Goal: Navigation & Orientation: Find specific page/section

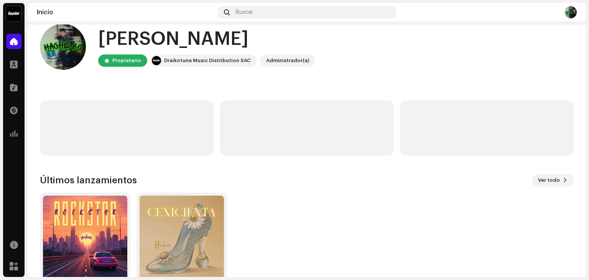
scroll to position [51, 0]
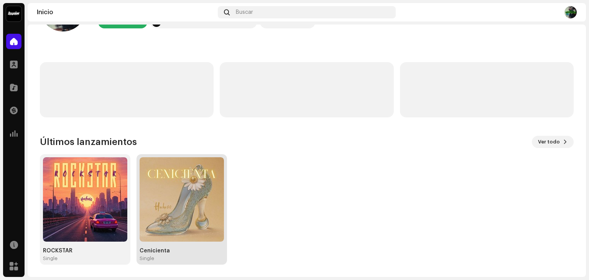
click at [178, 193] on img at bounding box center [182, 199] width 84 height 84
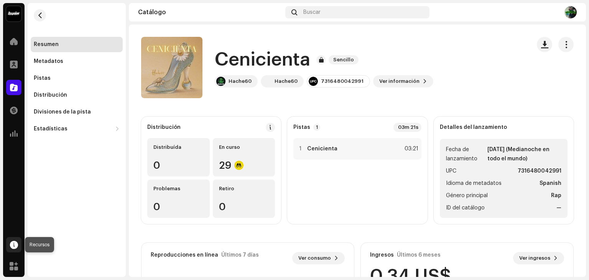
click at [13, 246] on span at bounding box center [14, 245] width 8 height 6
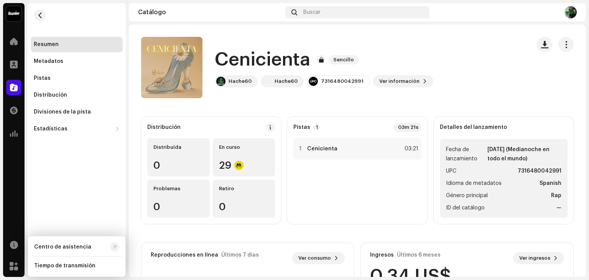
click at [8, 99] on div "Inicio Perfil Catálogo Transacciones Estadísticas" at bounding box center [13, 88] width 21 height 114
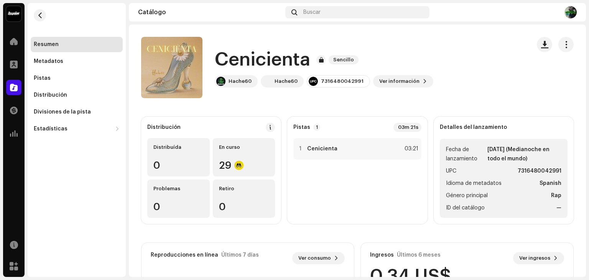
click at [12, 17] on img at bounding box center [13, 13] width 15 height 15
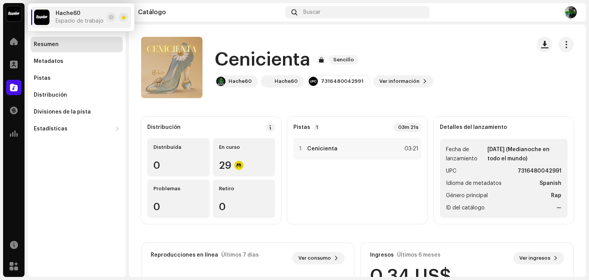
click at [244, 31] on catalog-releases-details-overview "Cenicienta Sencillo Cenicienta Sencillo Hache60 Hache60 7316480042991 Ver infor…" at bounding box center [357, 217] width 457 height 384
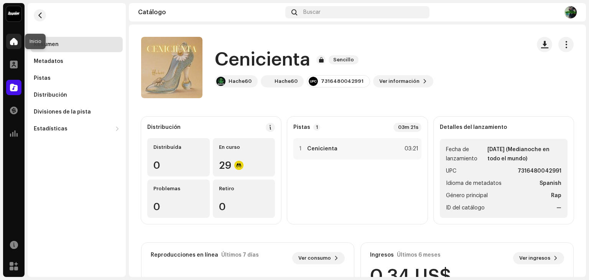
click at [17, 41] on span at bounding box center [14, 41] width 8 height 6
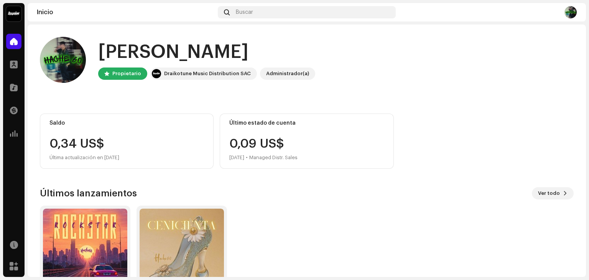
click at [3, 64] on div "Perfil" at bounding box center [13, 64] width 21 height 21
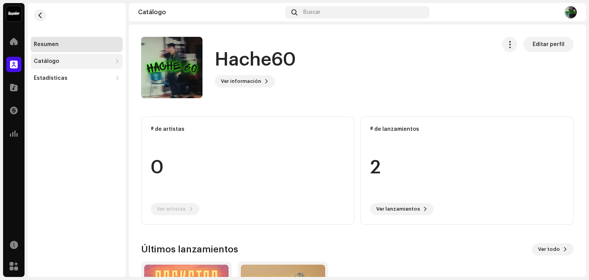
click at [85, 62] on div "Catálogo" at bounding box center [73, 61] width 78 height 6
click at [17, 85] on span at bounding box center [14, 87] width 8 height 6
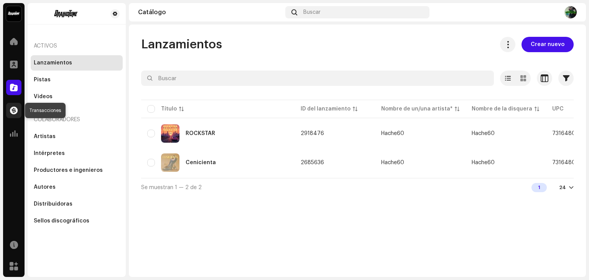
click at [15, 106] on div at bounding box center [13, 110] width 15 height 15
drag, startPoint x: 15, startPoint y: 114, endPoint x: 15, endPoint y: 122, distance: 8.1
click at [15, 114] on div at bounding box center [13, 110] width 15 height 15
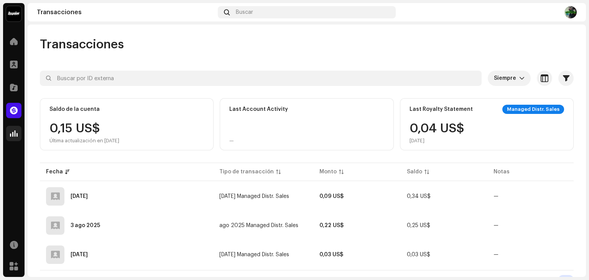
click at [13, 129] on div at bounding box center [13, 133] width 15 height 15
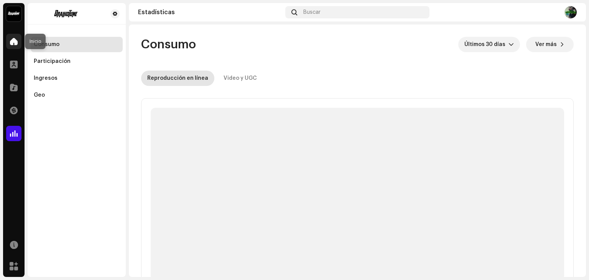
click at [14, 42] on span at bounding box center [14, 41] width 8 height 6
